Goal: Complete application form

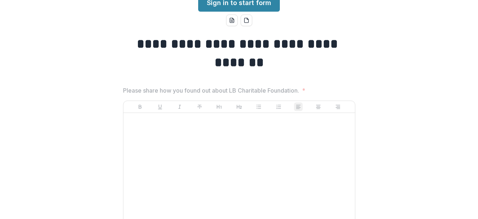
scroll to position [54, 0]
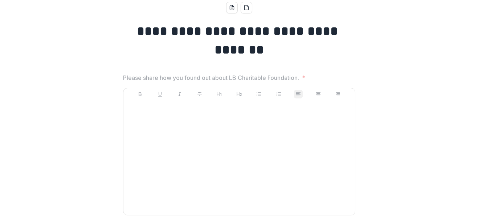
click at [267, 141] on div at bounding box center [239, 157] width 226 height 109
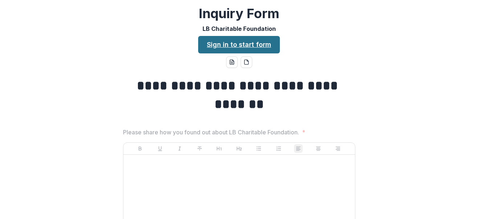
click at [246, 45] on link "Sign in to start form" at bounding box center [239, 44] width 82 height 17
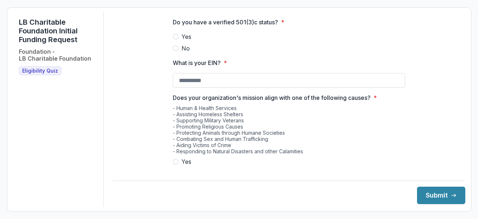
scroll to position [24, 0]
